Goal: Transaction & Acquisition: Purchase product/service

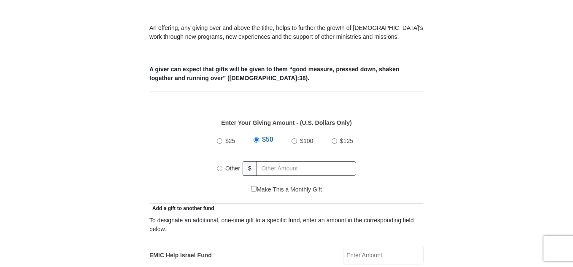
scroll to position [321, 0]
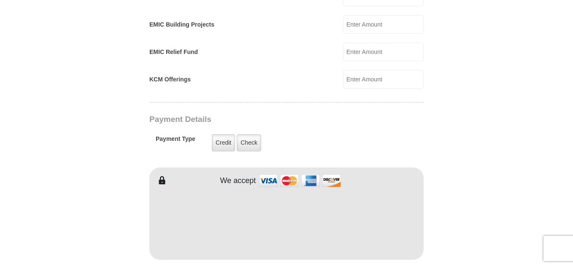
scroll to position [591, 0]
click at [230, 133] on label "Credit" at bounding box center [223, 141] width 23 height 17
click at [0, 0] on input "Credit" at bounding box center [0, 0] width 0 height 0
type input "[PERSON_NAME]"
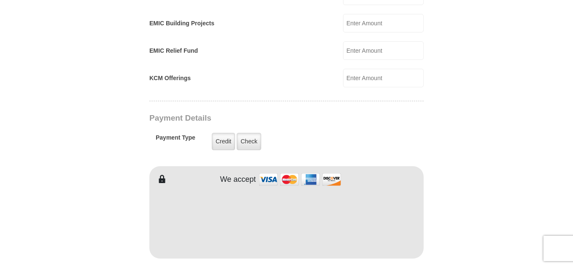
click at [483, 64] on form "[GEOGRAPHIC_DATA][DEMOGRAPHIC_DATA] Online Giving Because of gifts like yours, …" at bounding box center [286, 60] width 481 height 1234
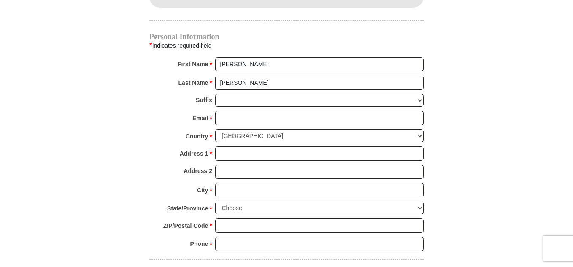
scroll to position [844, 0]
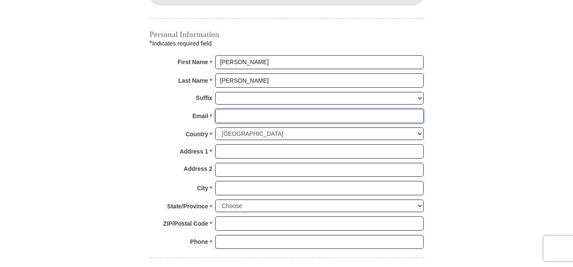
click at [224, 109] on input "Email *" at bounding box center [319, 116] width 208 height 14
type input "[EMAIL_ADDRESS][DOMAIN_NAME]"
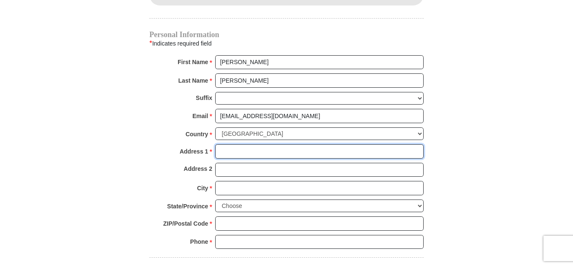
type input "[STREET_ADDRESS]"
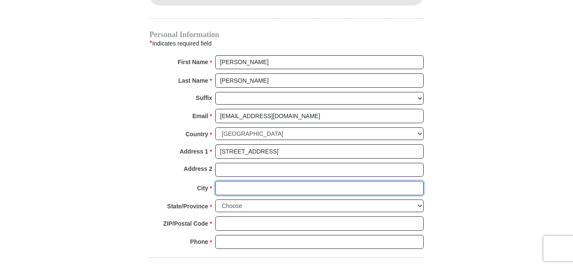
type input "MARATHON"
select select "NY"
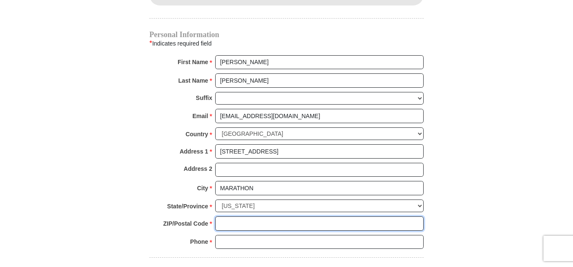
type input "13803"
type input "6073108655"
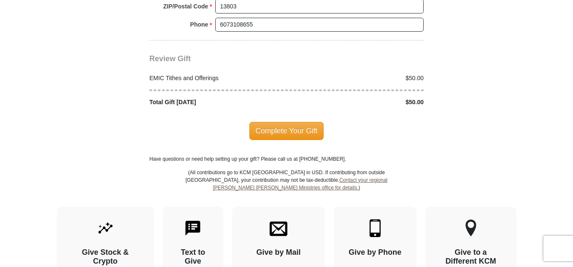
scroll to position [1063, 0]
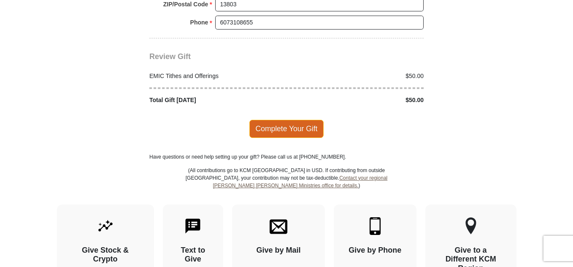
click at [263, 120] on span "Complete Your Gift" at bounding box center [286, 129] width 75 height 18
